Goal: Task Accomplishment & Management: Manage account settings

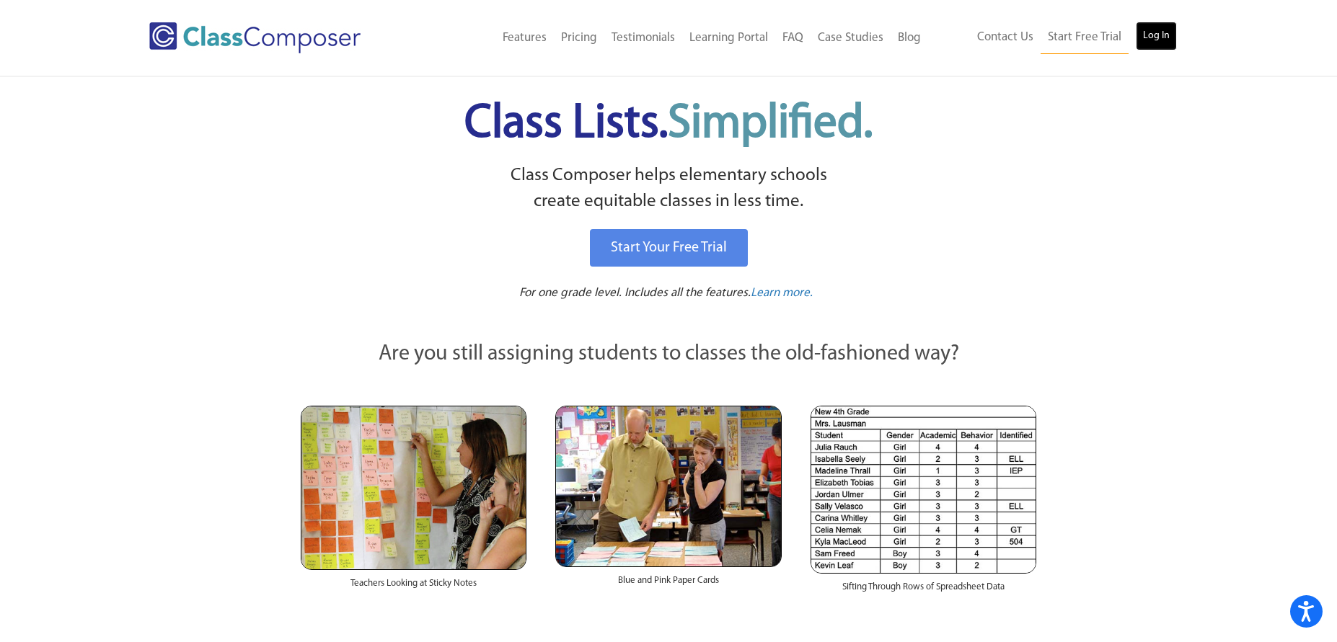
click at [1151, 31] on link "Log In" at bounding box center [1155, 36] width 41 height 29
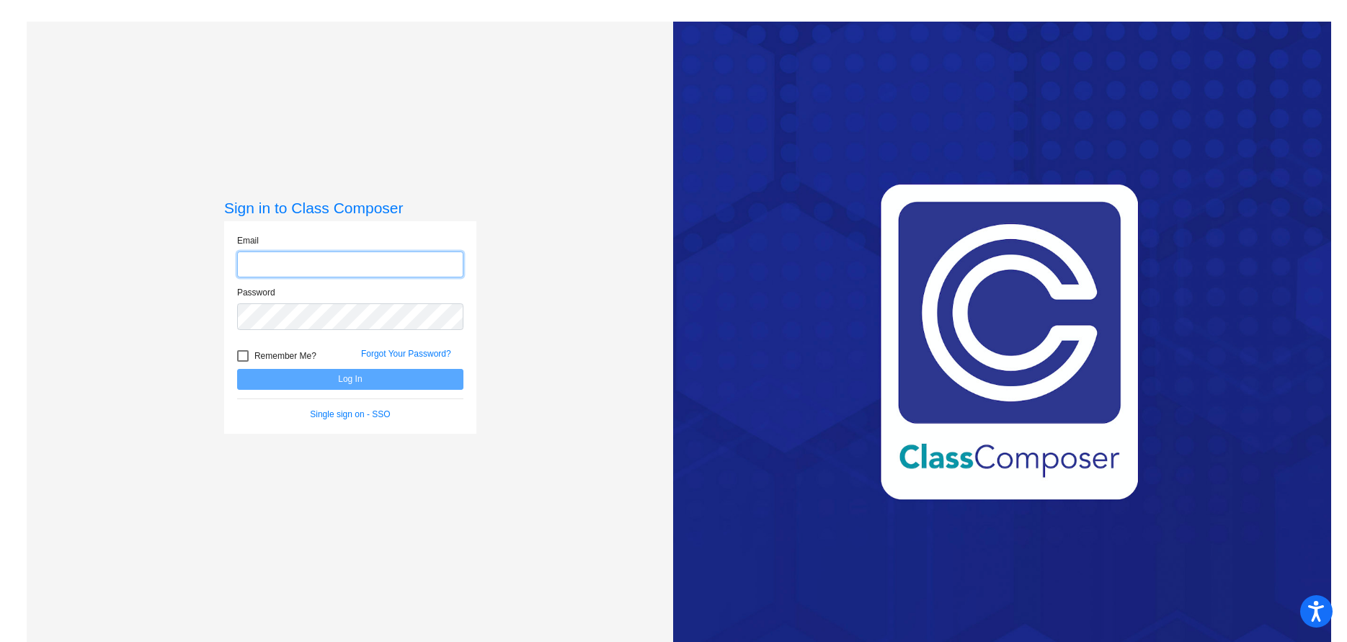
type input "[EMAIL_ADDRESS][PERSON_NAME][DOMAIN_NAME]"
click at [360, 381] on button "Log In" at bounding box center [350, 379] width 226 height 21
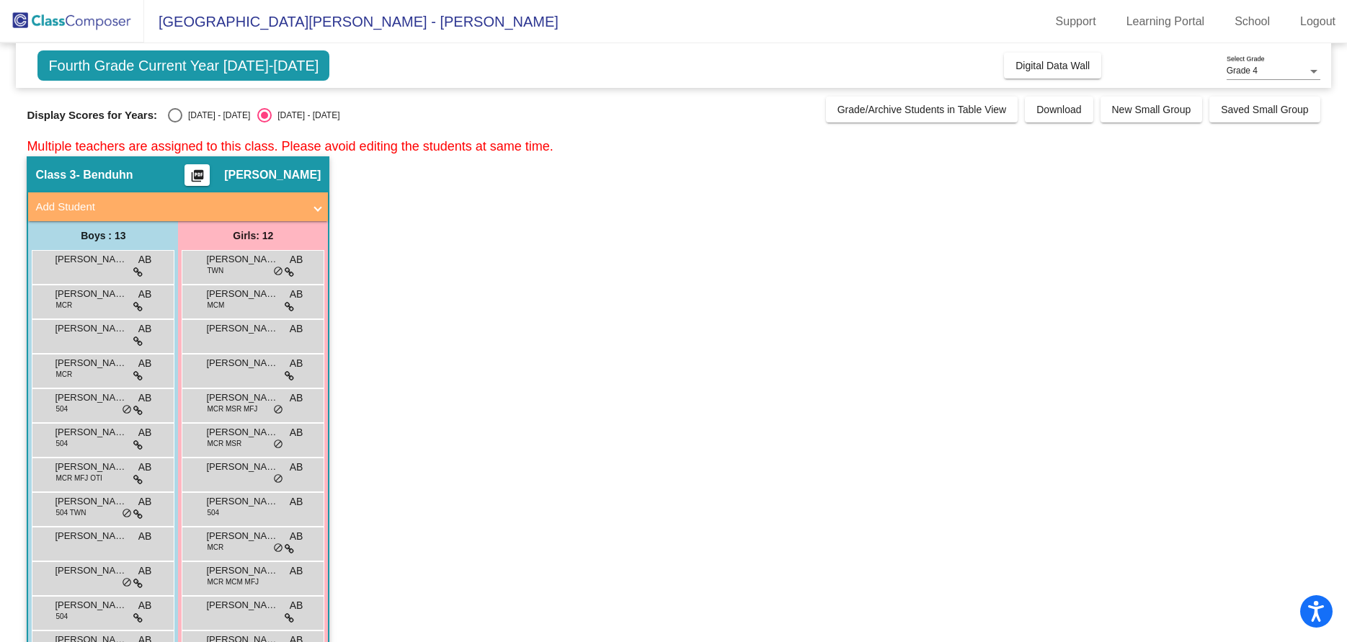
click at [206, 175] on mat-icon "picture_as_pdf" at bounding box center [197, 179] width 17 height 20
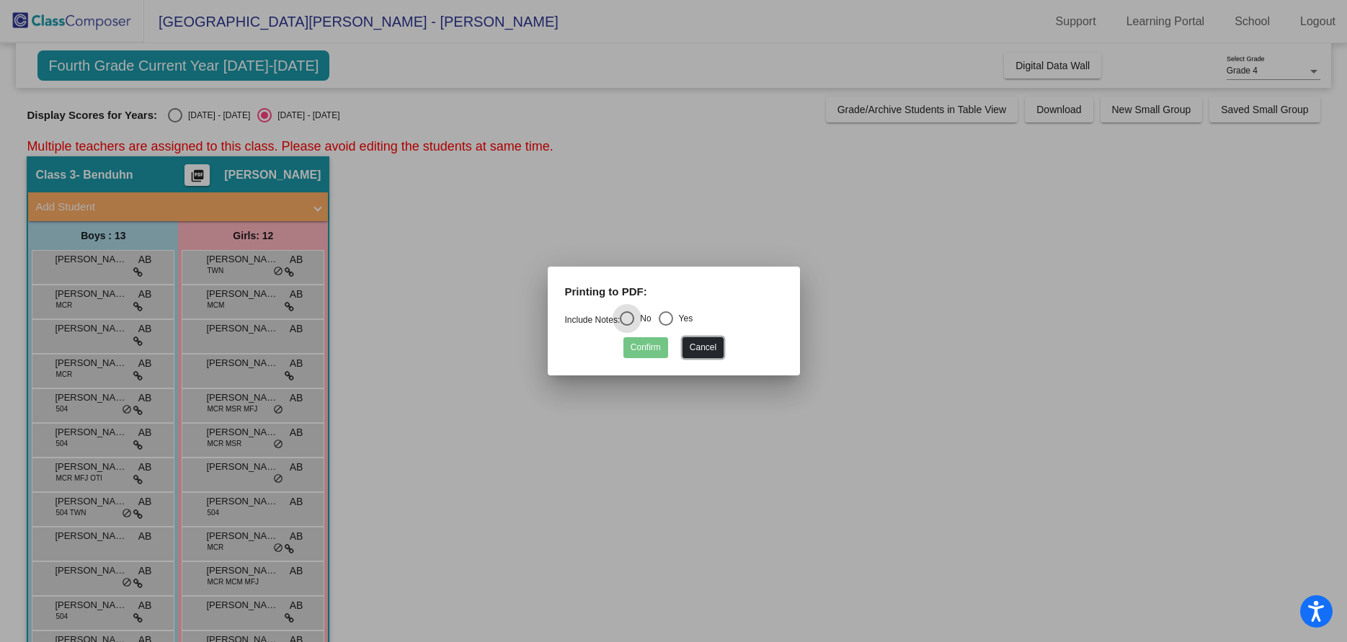
click at [712, 343] on button "Cancel" at bounding box center [703, 347] width 41 height 21
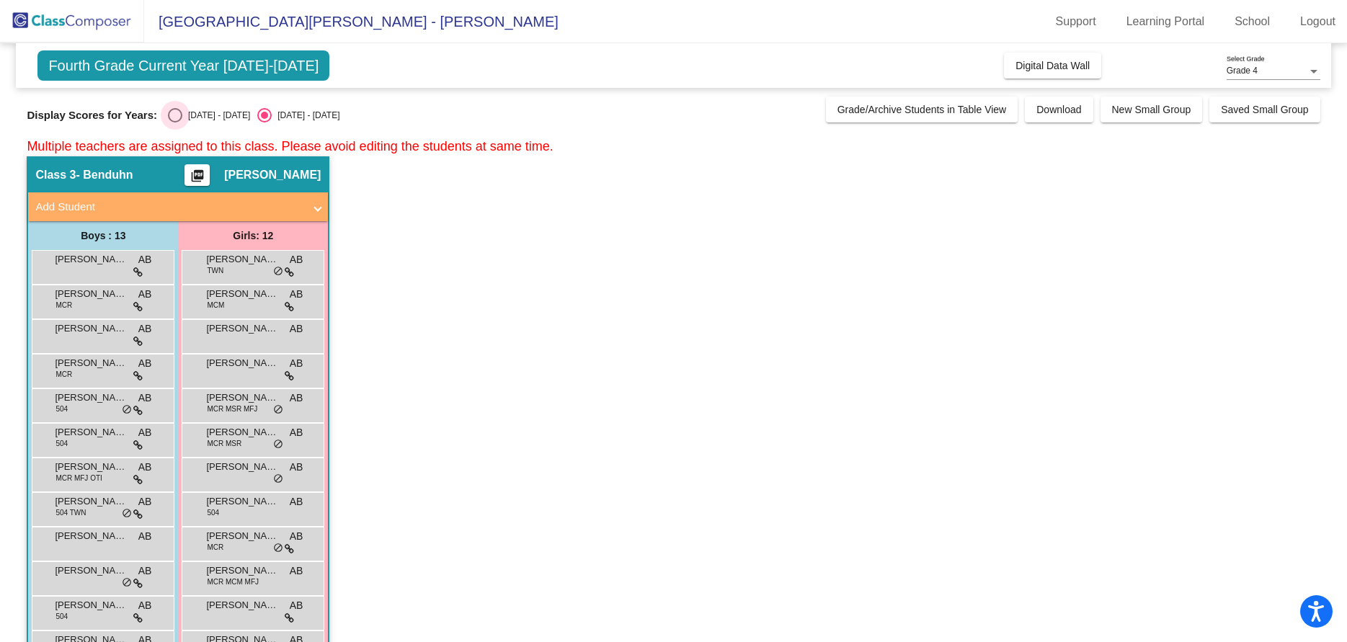
click at [174, 110] on div "Select an option" at bounding box center [175, 115] width 14 height 14
click at [174, 123] on input "[DATE] - [DATE]" at bounding box center [174, 123] width 1 height 1
radio input "true"
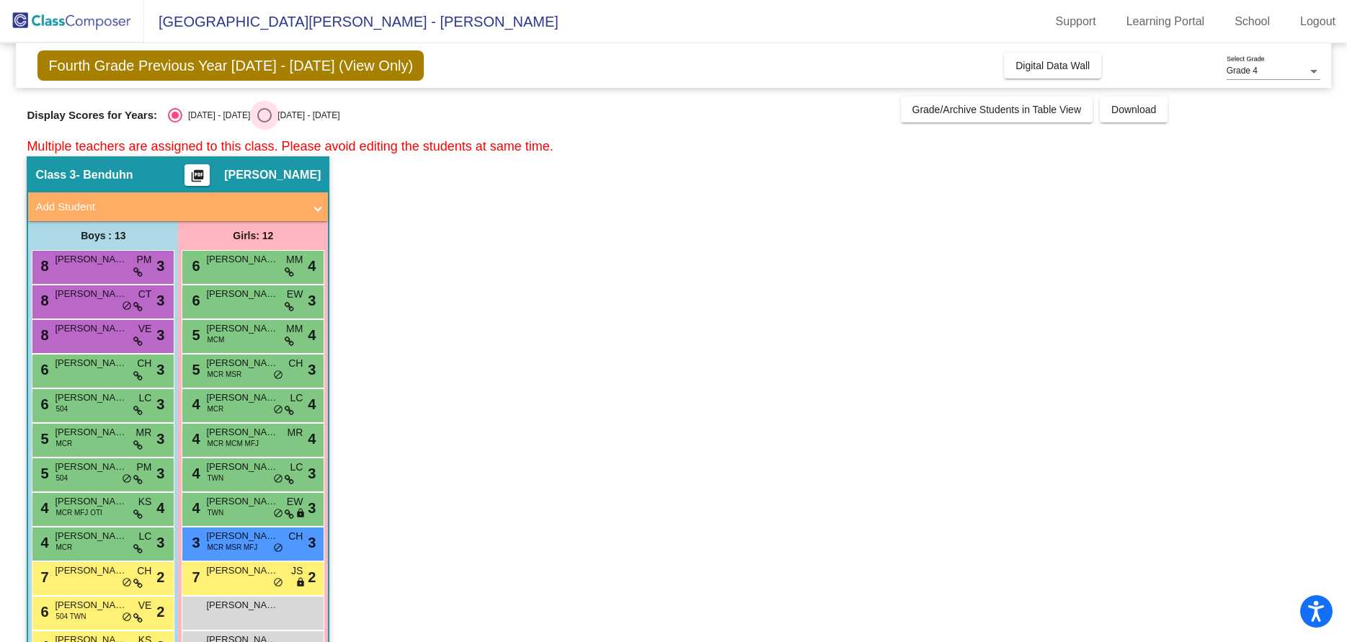
click at [265, 115] on div "Select an option" at bounding box center [265, 115] width 0 height 0
click at [264, 123] on input "[DATE] - [DATE]" at bounding box center [264, 123] width 1 height 1
radio input "true"
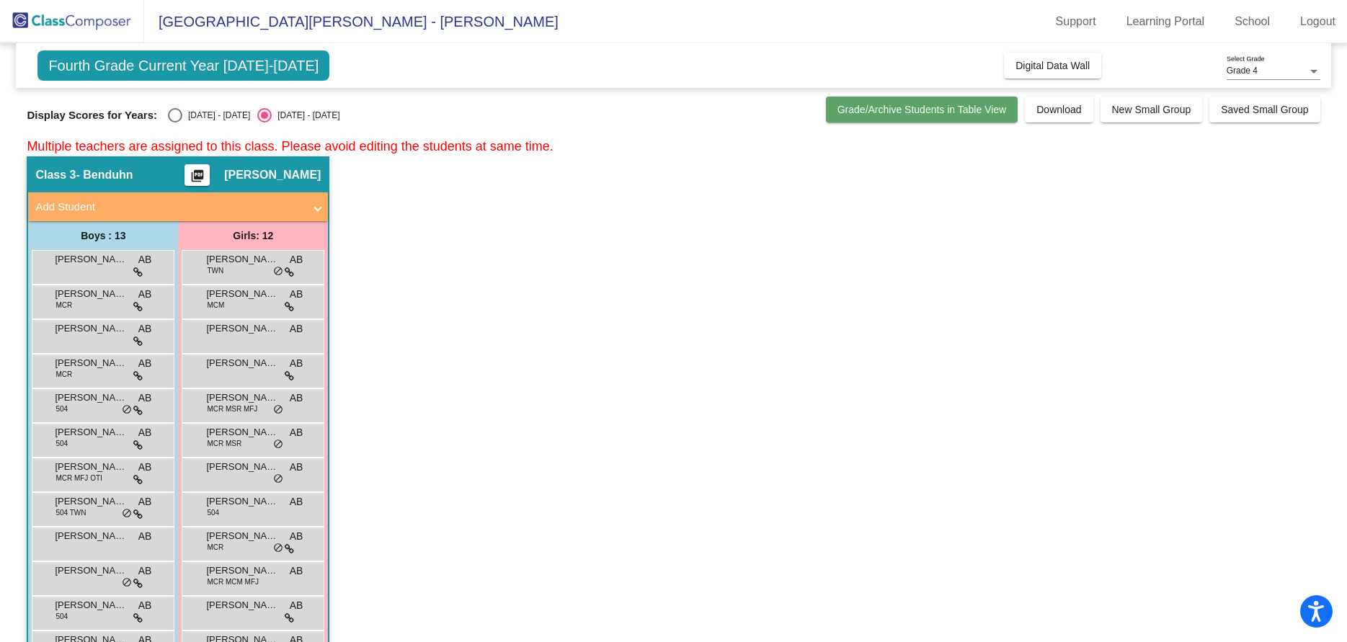
click at [953, 110] on span "Grade/Archive Students in Table View" at bounding box center [922, 110] width 169 height 12
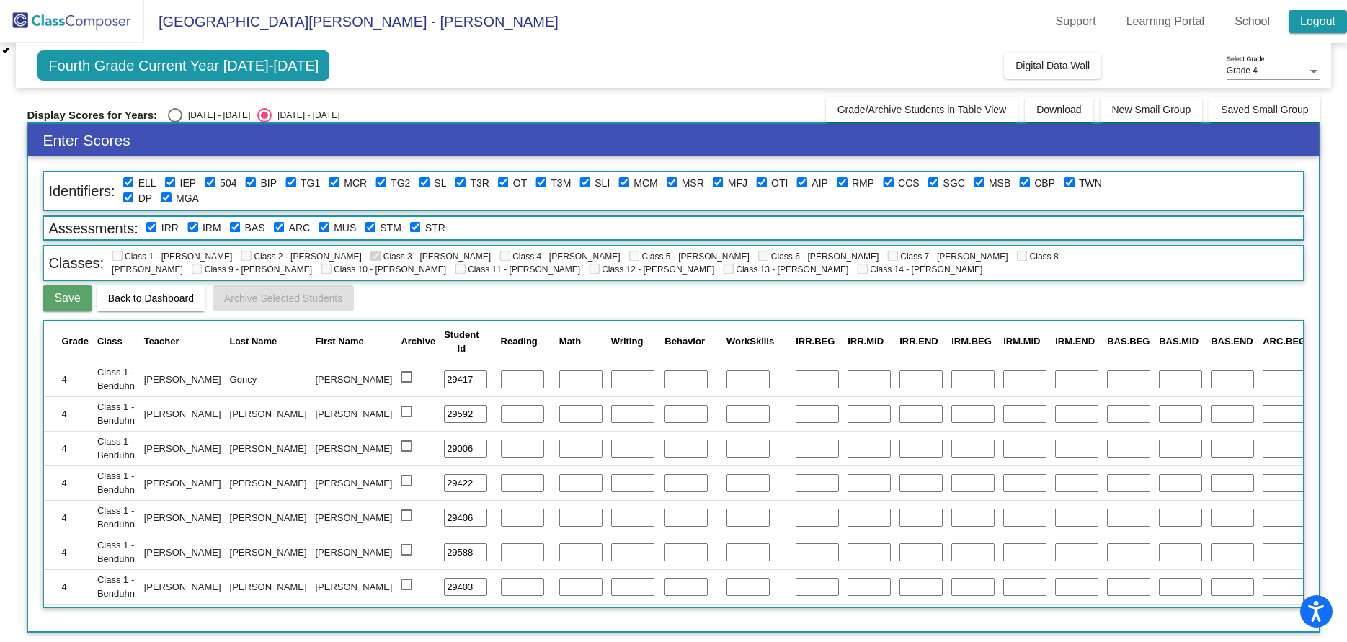
click at [1325, 19] on link "Logout" at bounding box center [1318, 21] width 58 height 23
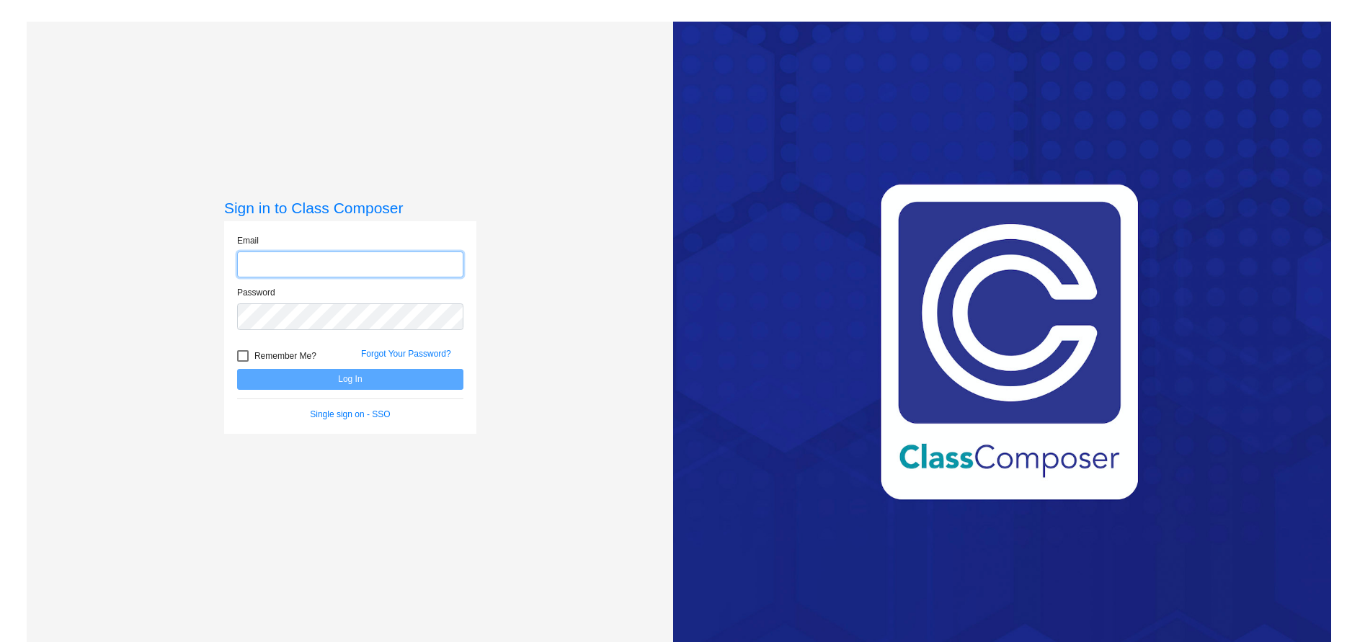
type input "[EMAIL_ADDRESS][PERSON_NAME][DOMAIN_NAME]"
